Goal: Transaction & Acquisition: Download file/media

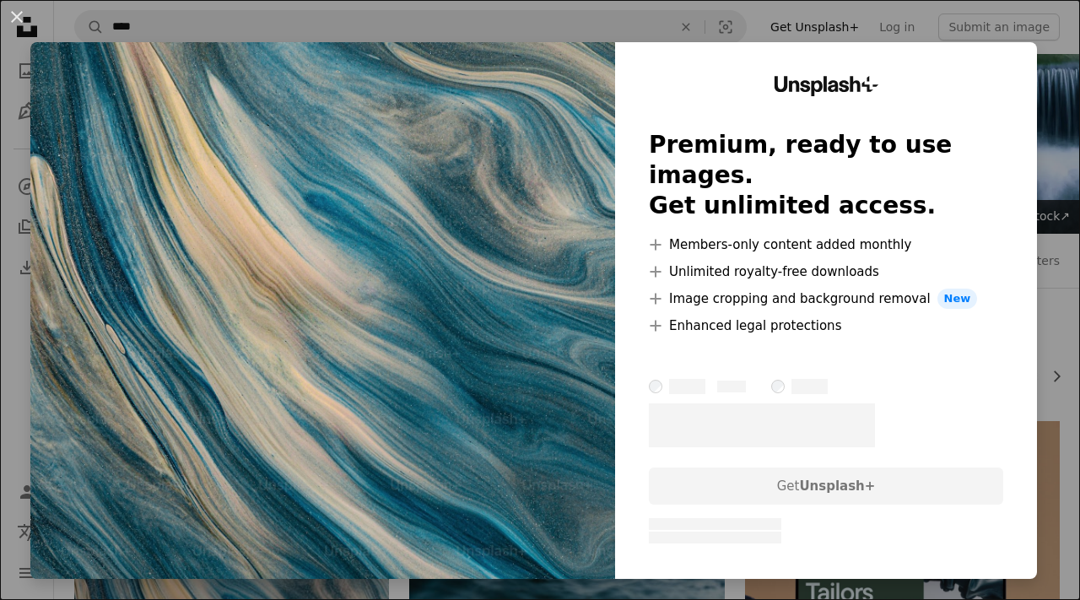
scroll to position [500, 0]
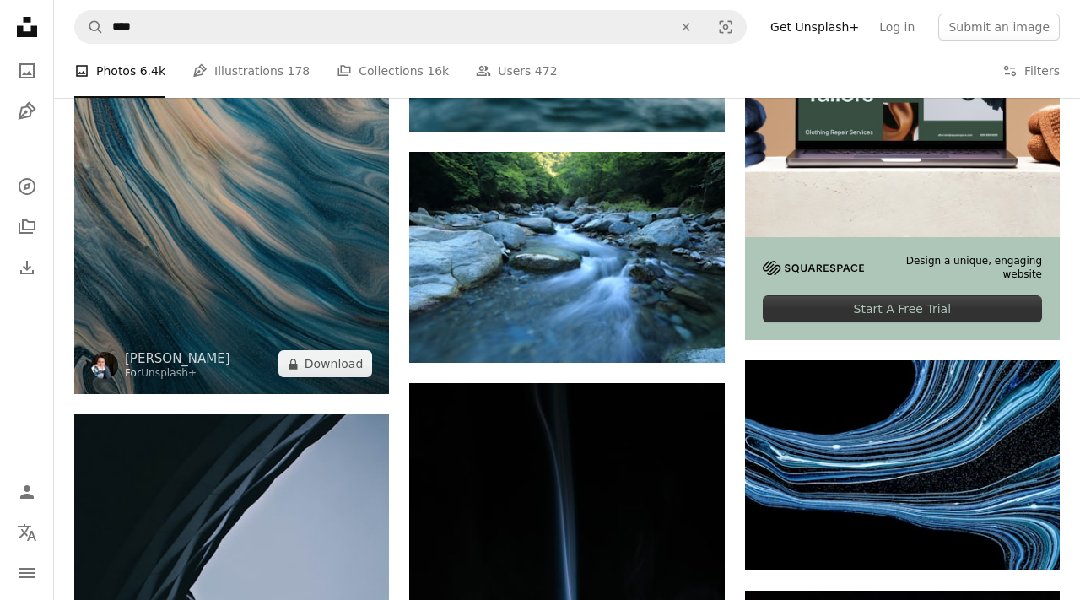
click at [257, 147] on img at bounding box center [231, 158] width 315 height 473
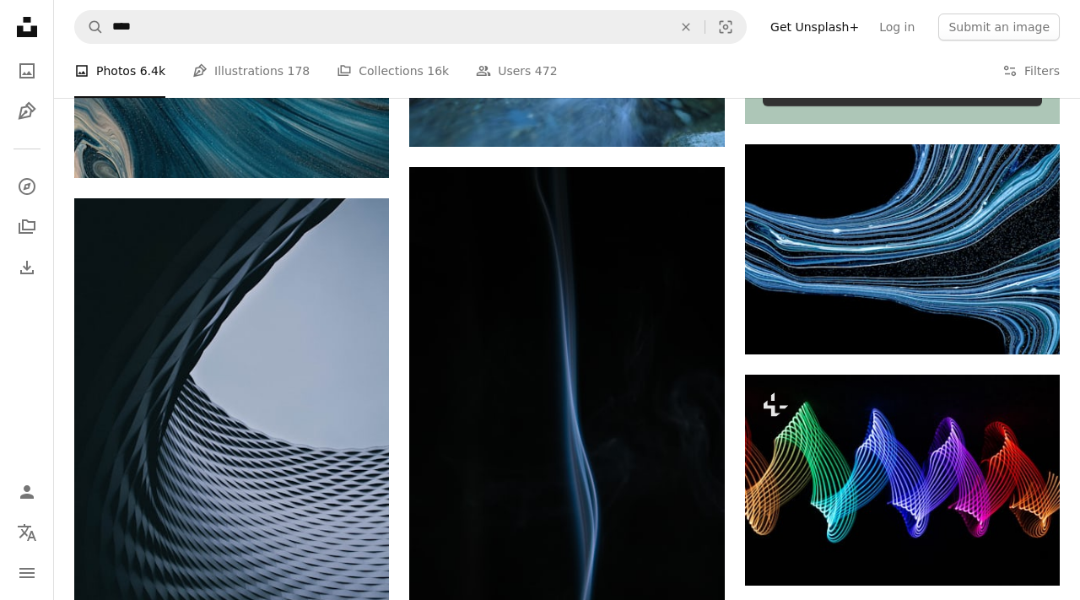
scroll to position [740, 0]
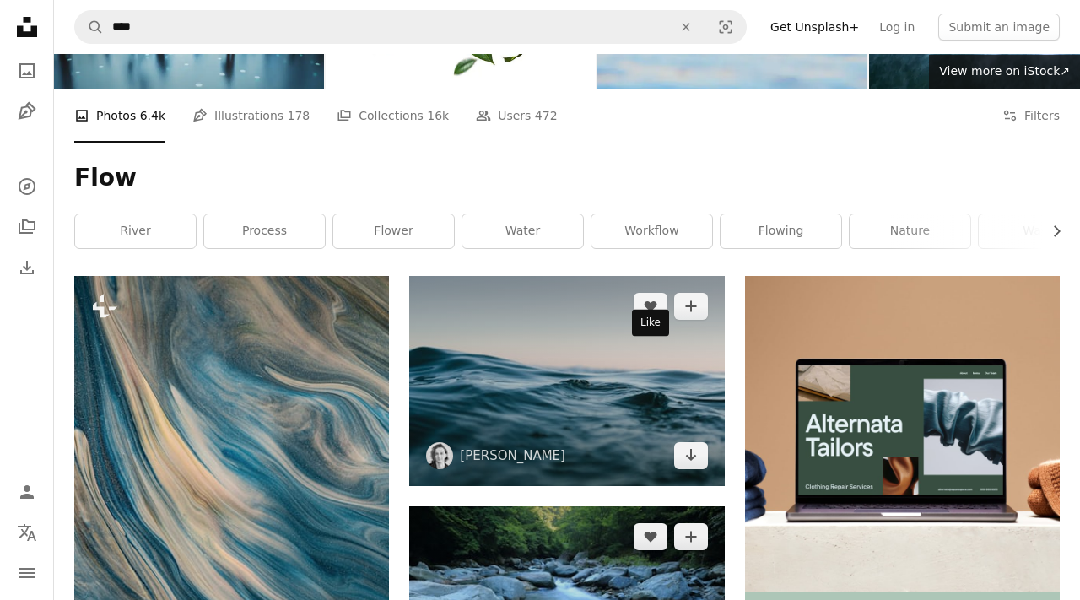
scroll to position [100, 0]
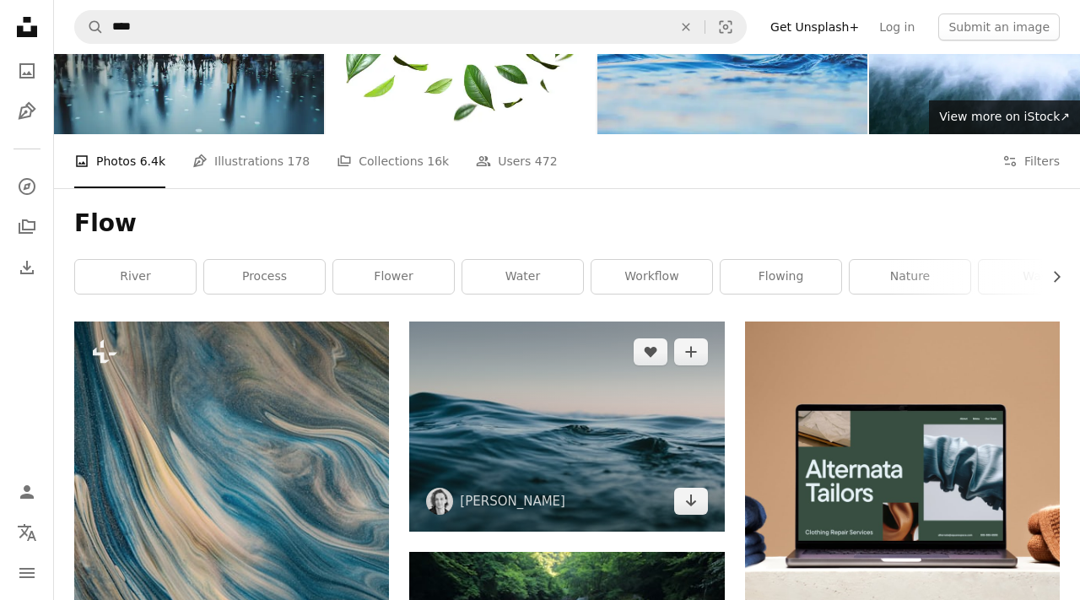
click at [647, 322] on img at bounding box center [566, 427] width 315 height 210
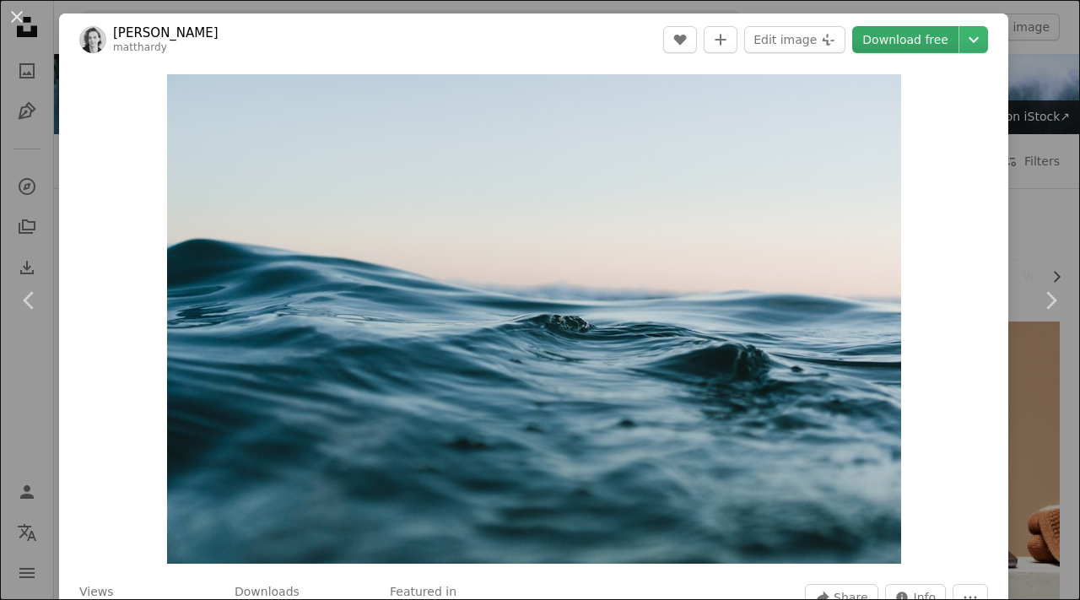
click at [903, 42] on link "Download free" at bounding box center [905, 39] width 106 height 27
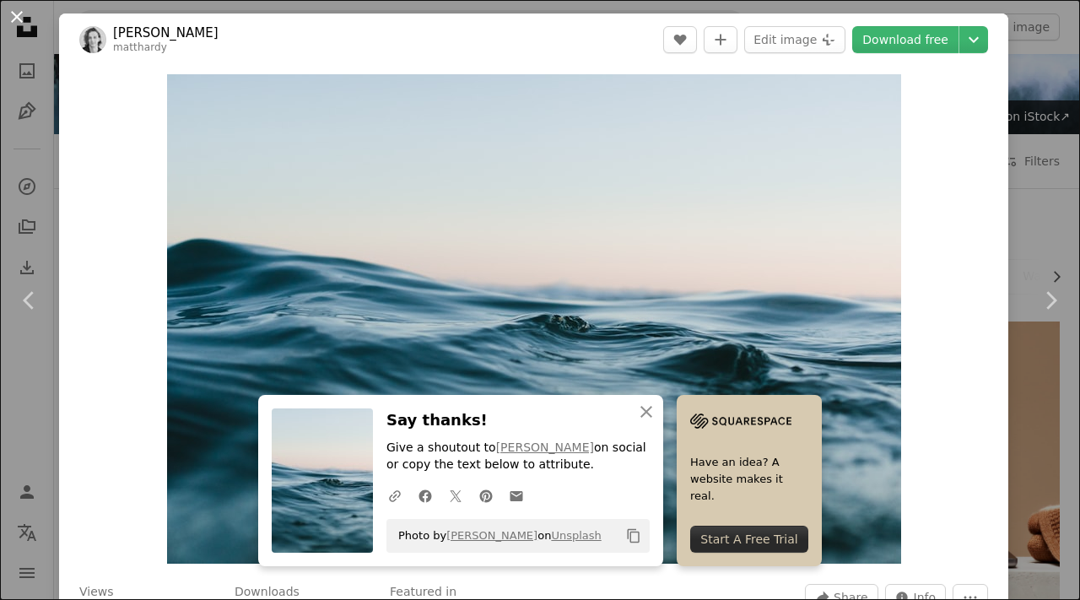
click at [20, 15] on button "An X shape" at bounding box center [17, 17] width 20 height 20
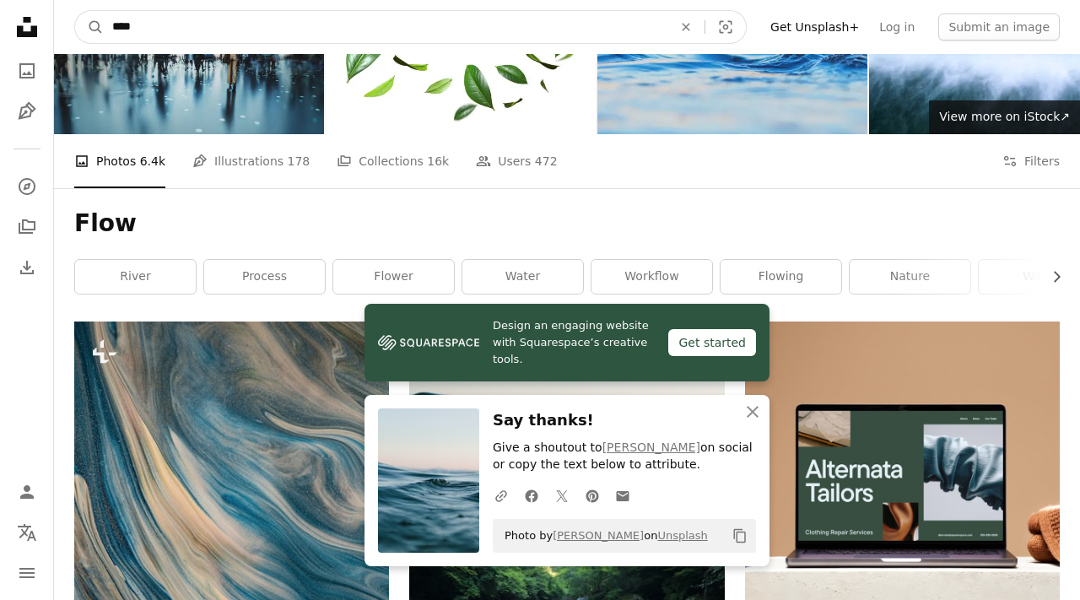
drag, startPoint x: 127, startPoint y: 30, endPoint x: 67, endPoint y: 27, distance: 60.0
click at [68, 27] on nav "A magnifying glass **** An X shape Visual search Filters Get Unsplash+ Log in S…" at bounding box center [567, 27] width 1026 height 54
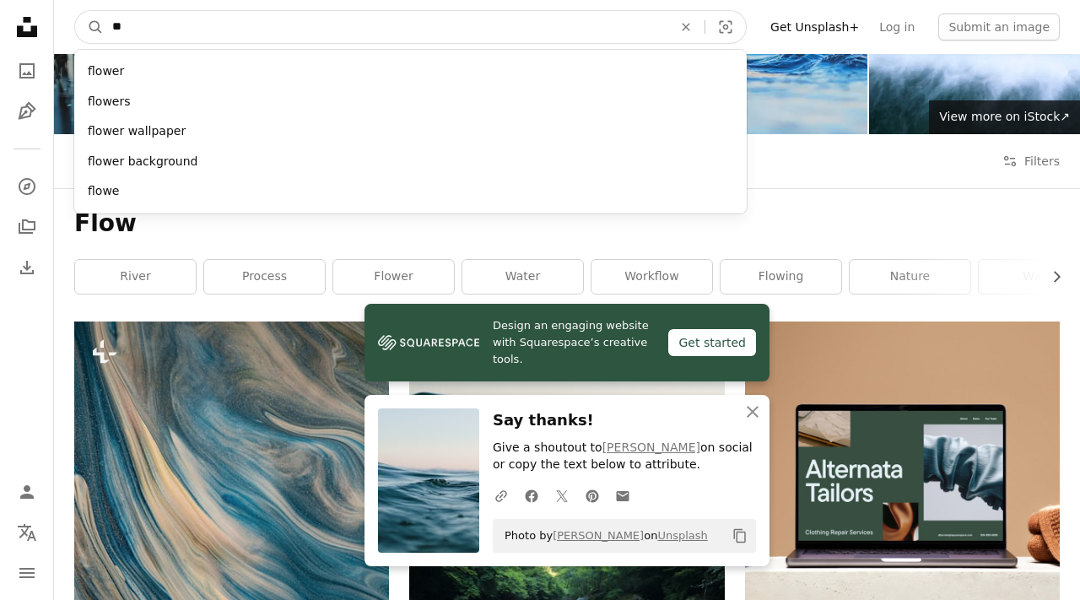
type input "*"
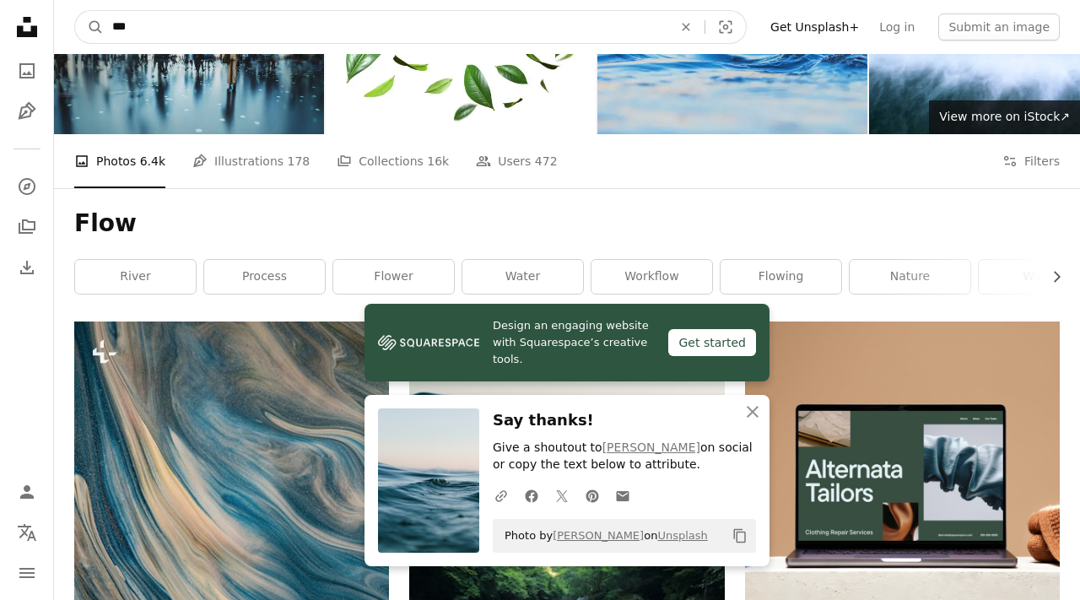
type input "****"
click button "A magnifying glass" at bounding box center [89, 27] width 29 height 32
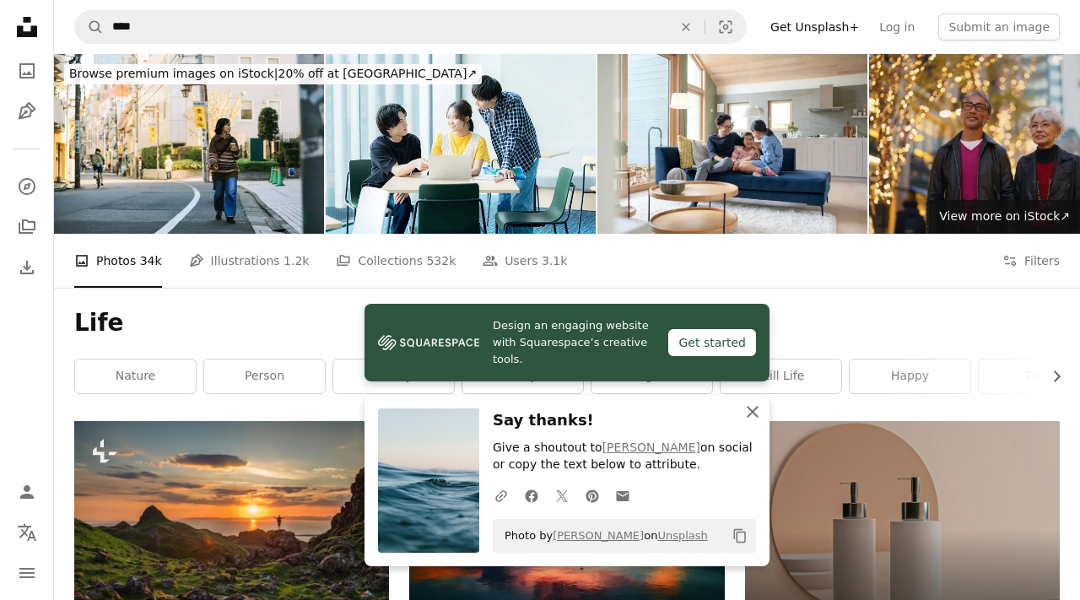
click at [759, 407] on icon "An X shape" at bounding box center [753, 412] width 20 height 20
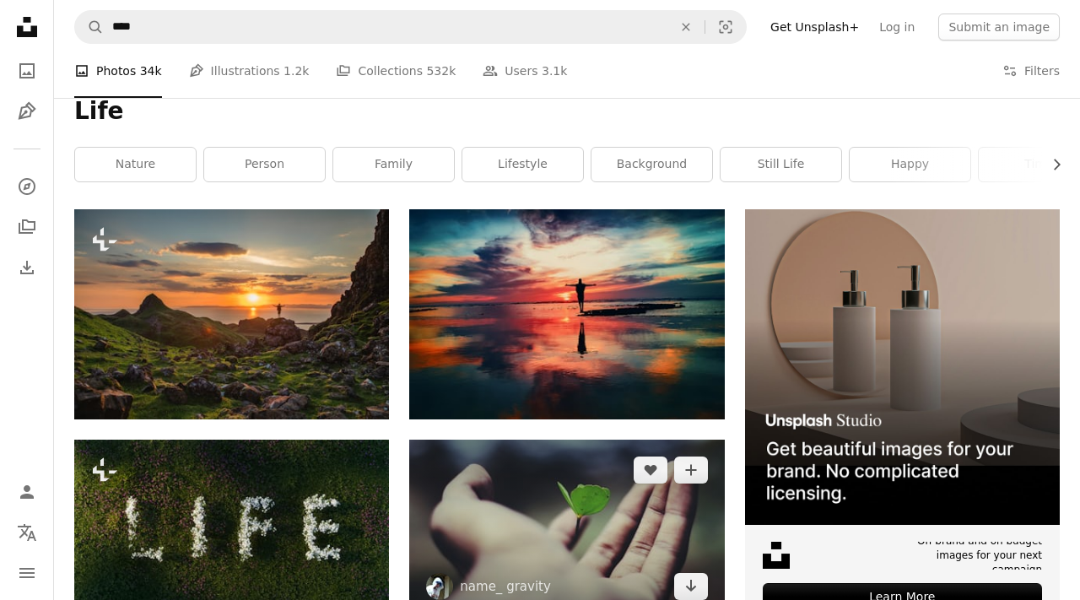
scroll to position [240, 0]
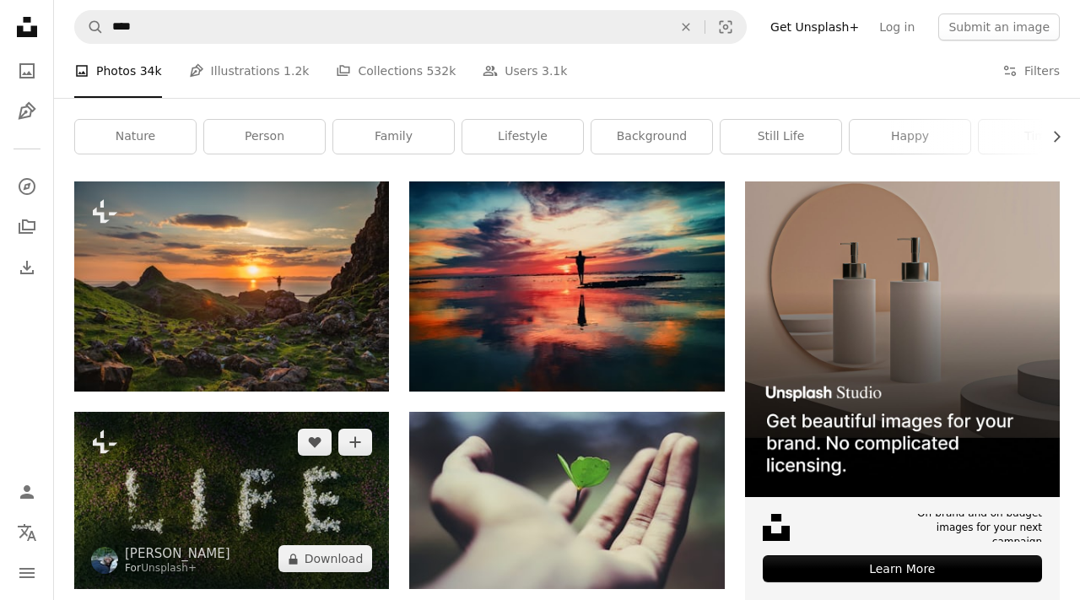
click at [272, 412] on img at bounding box center [231, 500] width 315 height 177
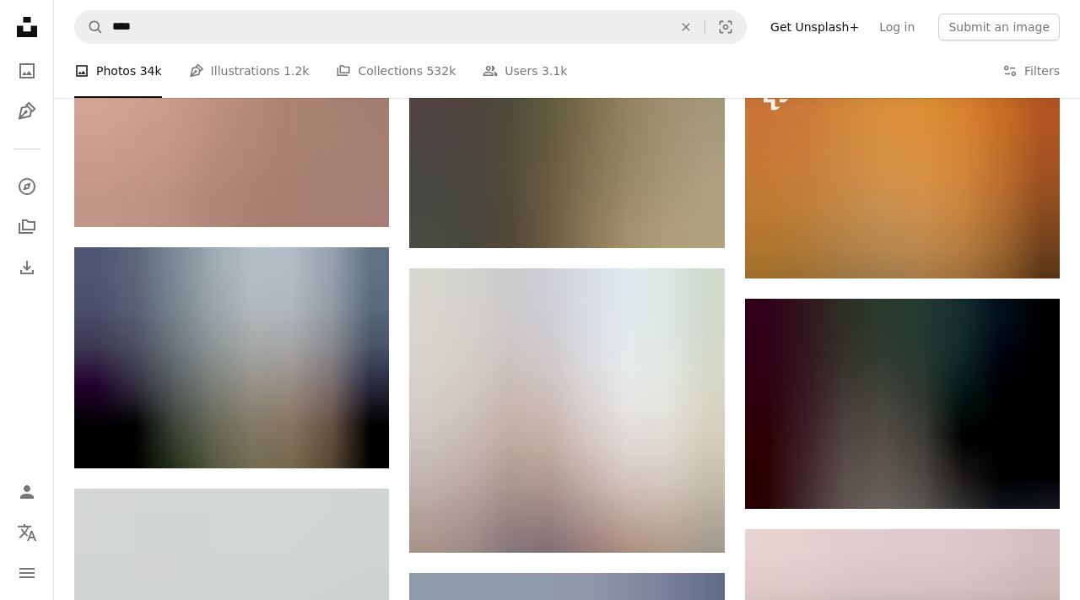
scroll to position [1510, 0]
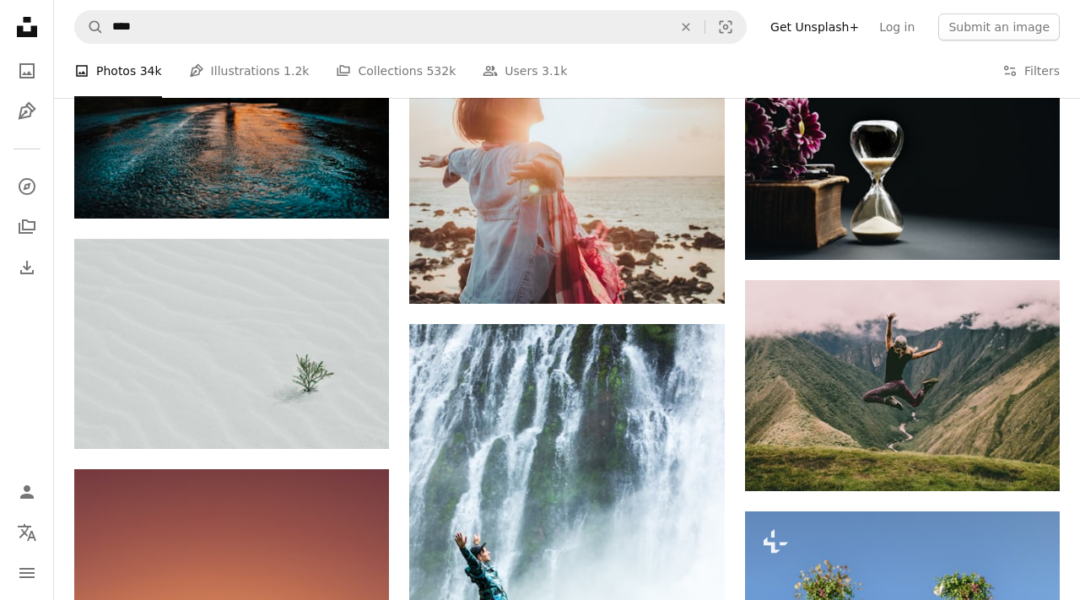
scroll to position [1758, 0]
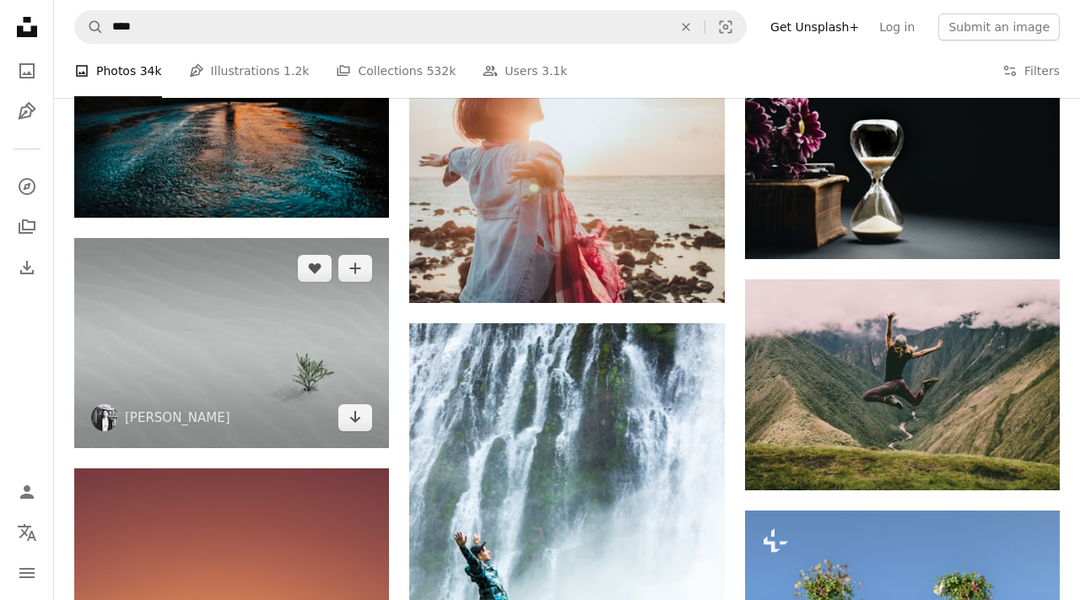
click at [279, 238] on img at bounding box center [231, 343] width 315 height 210
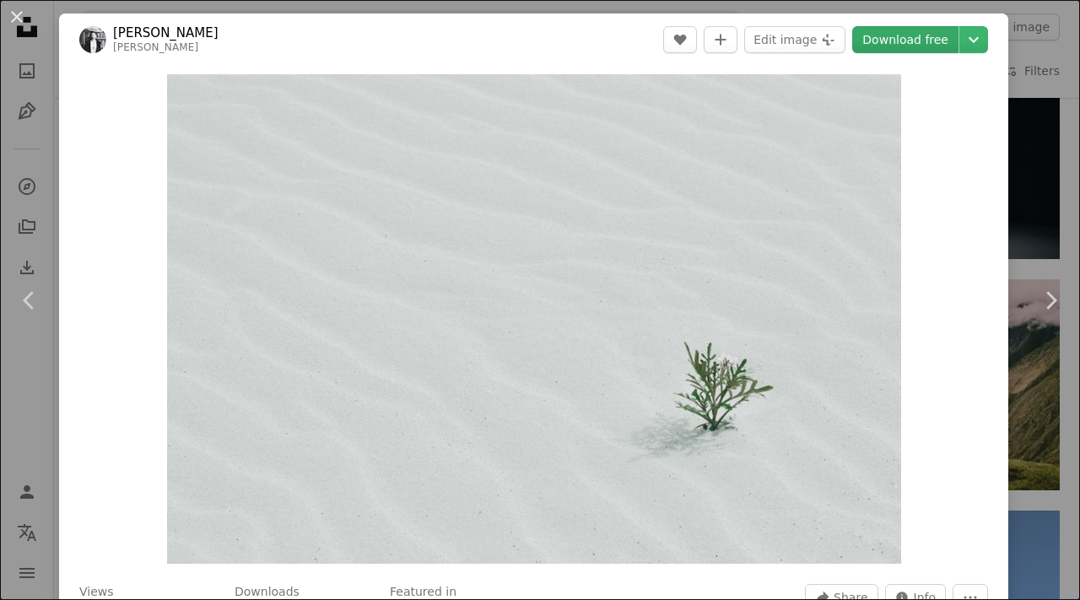
click at [911, 42] on link "Download free" at bounding box center [905, 39] width 106 height 27
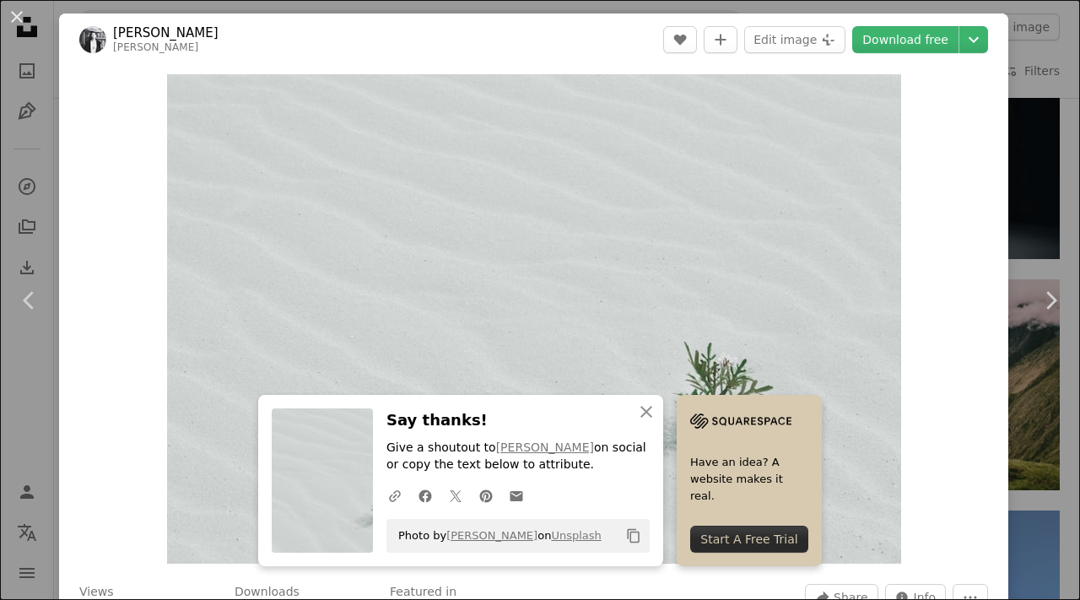
drag, startPoint x: 19, startPoint y: 20, endPoint x: 74, endPoint y: 14, distance: 56.0
click at [19, 20] on button "An X shape" at bounding box center [17, 17] width 20 height 20
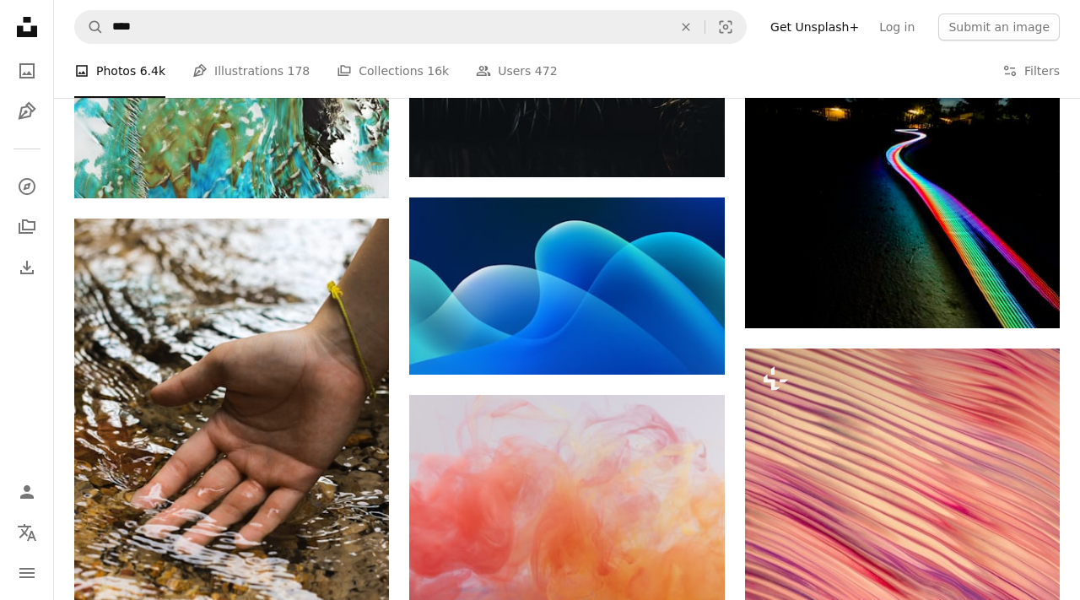
scroll to position [100, 0]
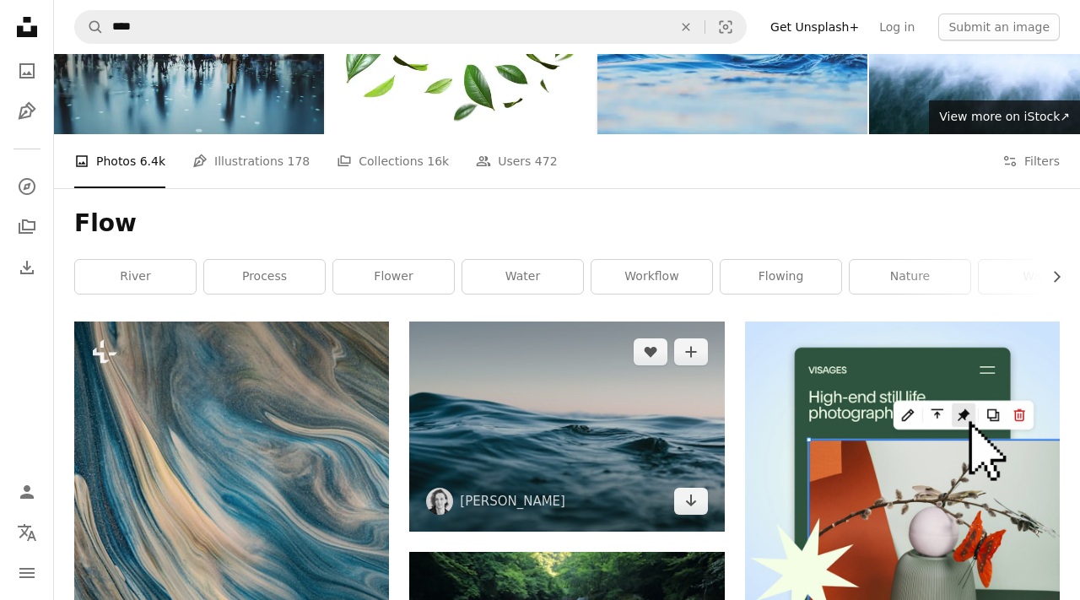
click at [630, 322] on img at bounding box center [566, 427] width 315 height 210
